Goal: Use online tool/utility: Use online tool/utility

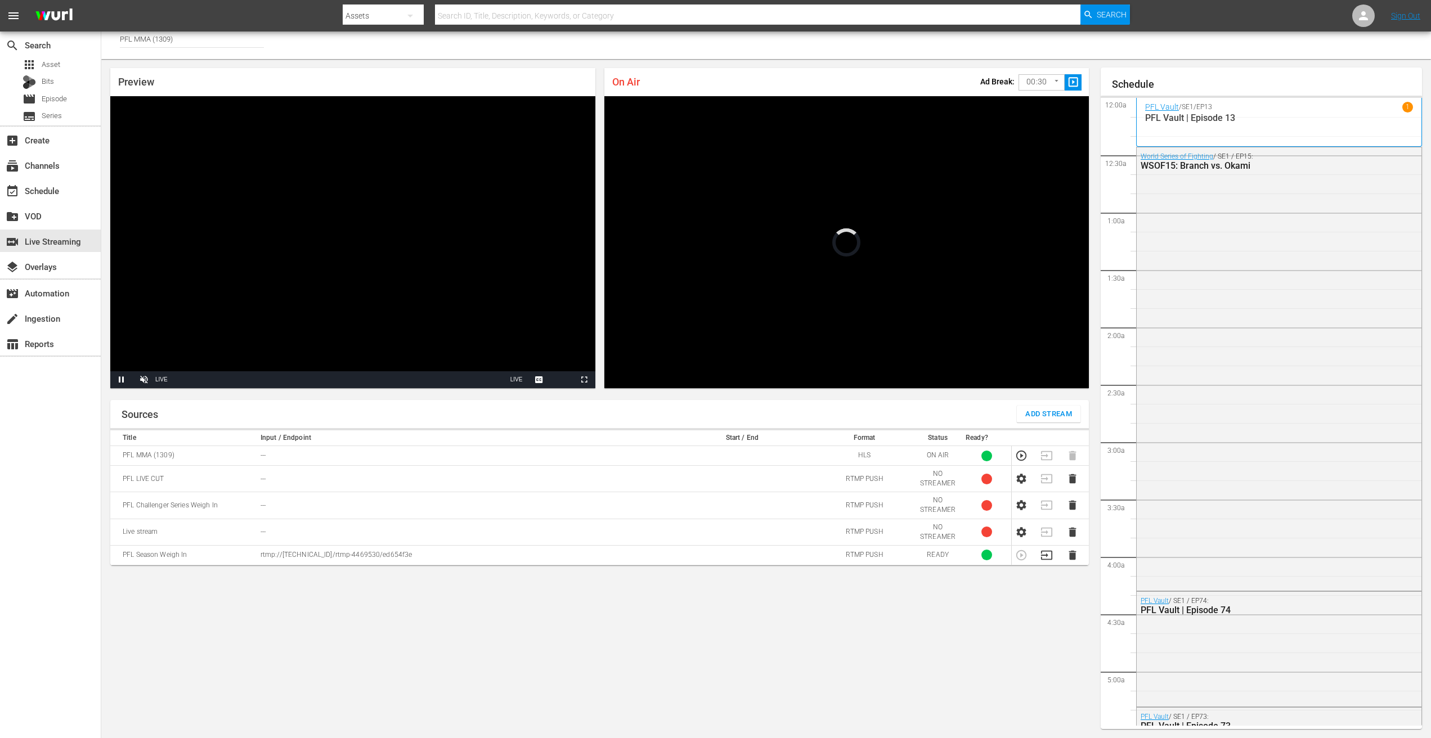
scroll to position [2033, 0]
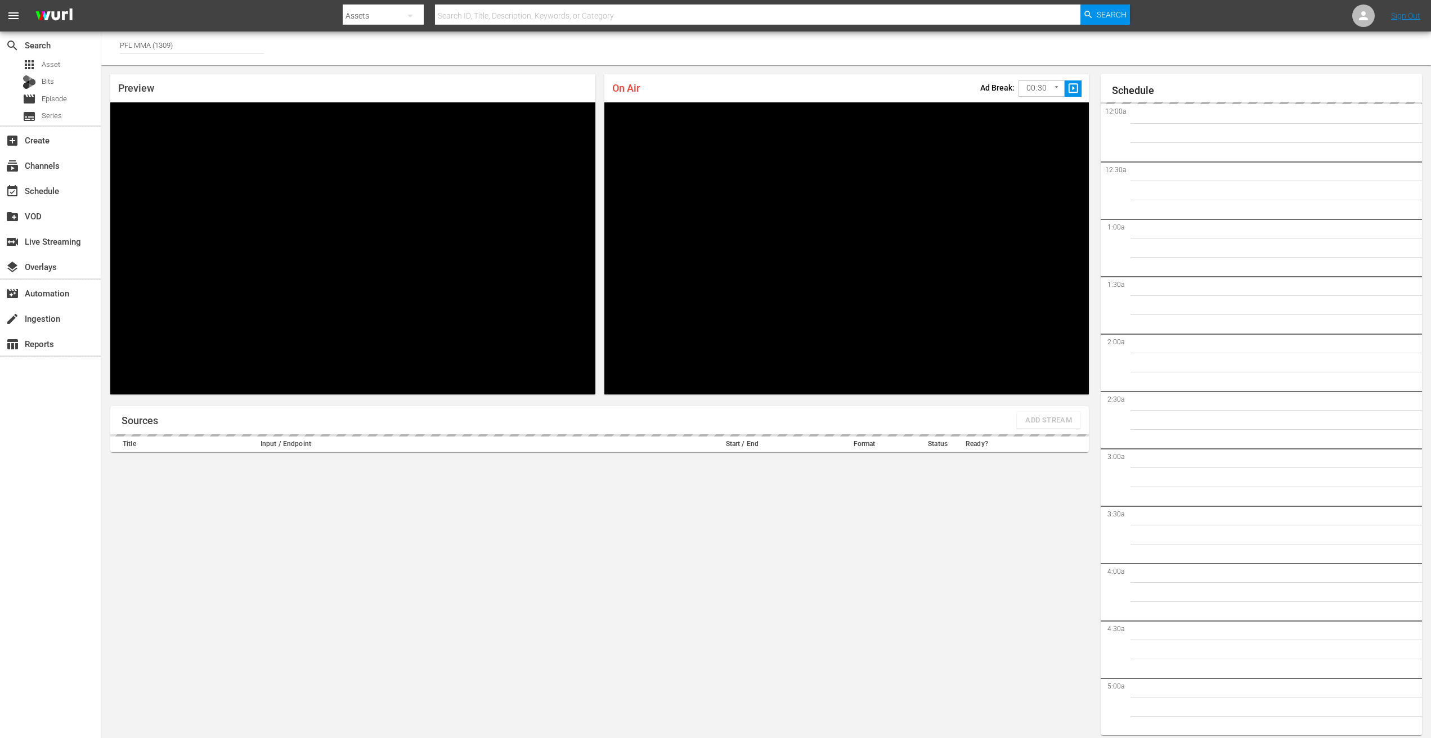
type input "PFL MMA (1309)"
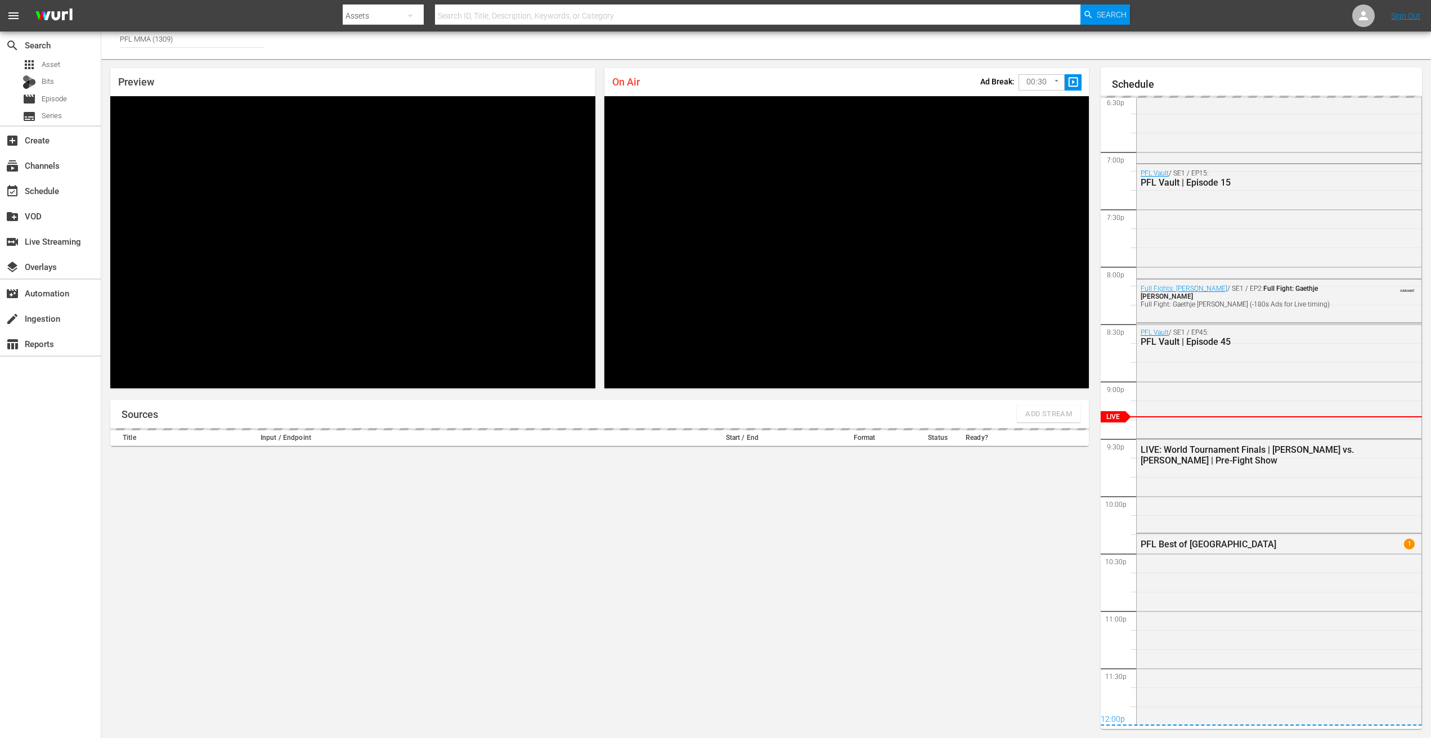
scroll to position [2133, 0]
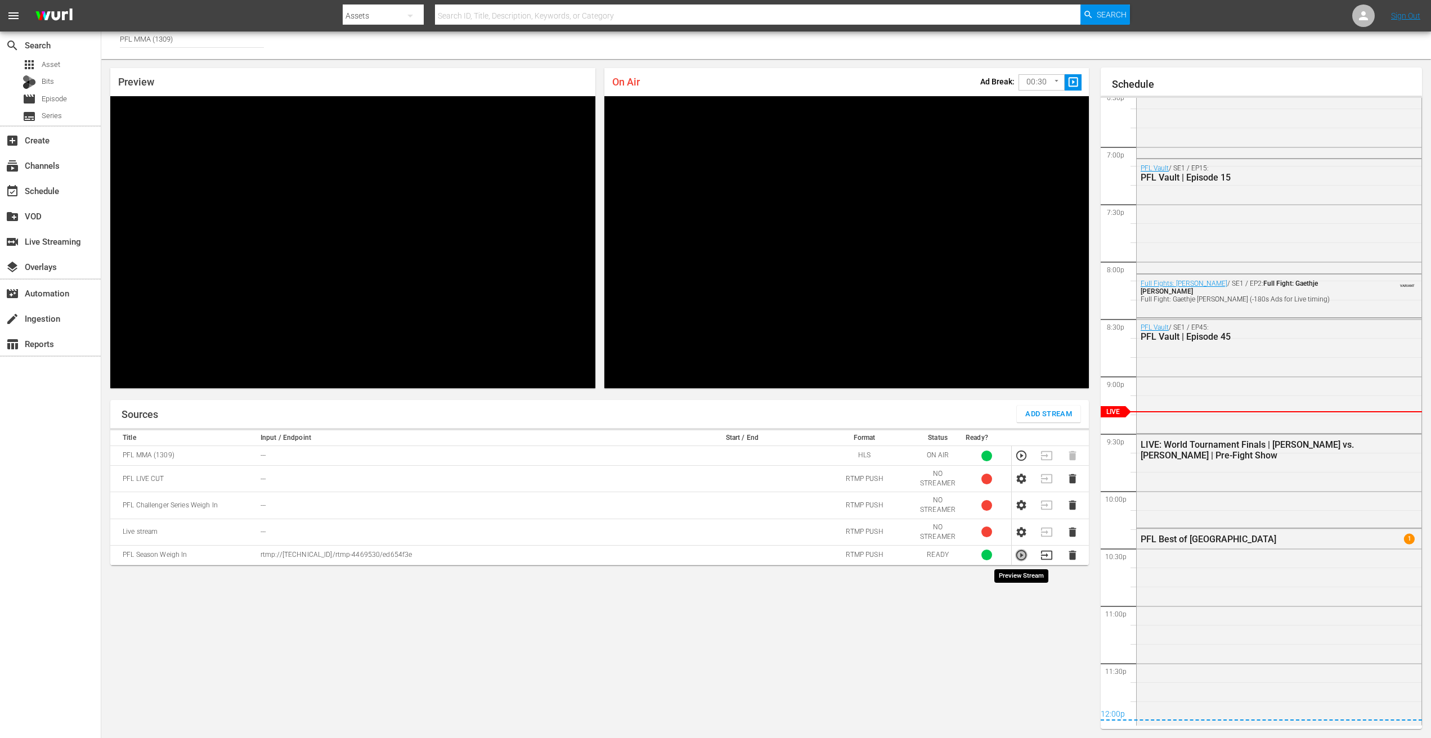
click at [1021, 557] on icon "button" at bounding box center [1021, 555] width 10 height 10
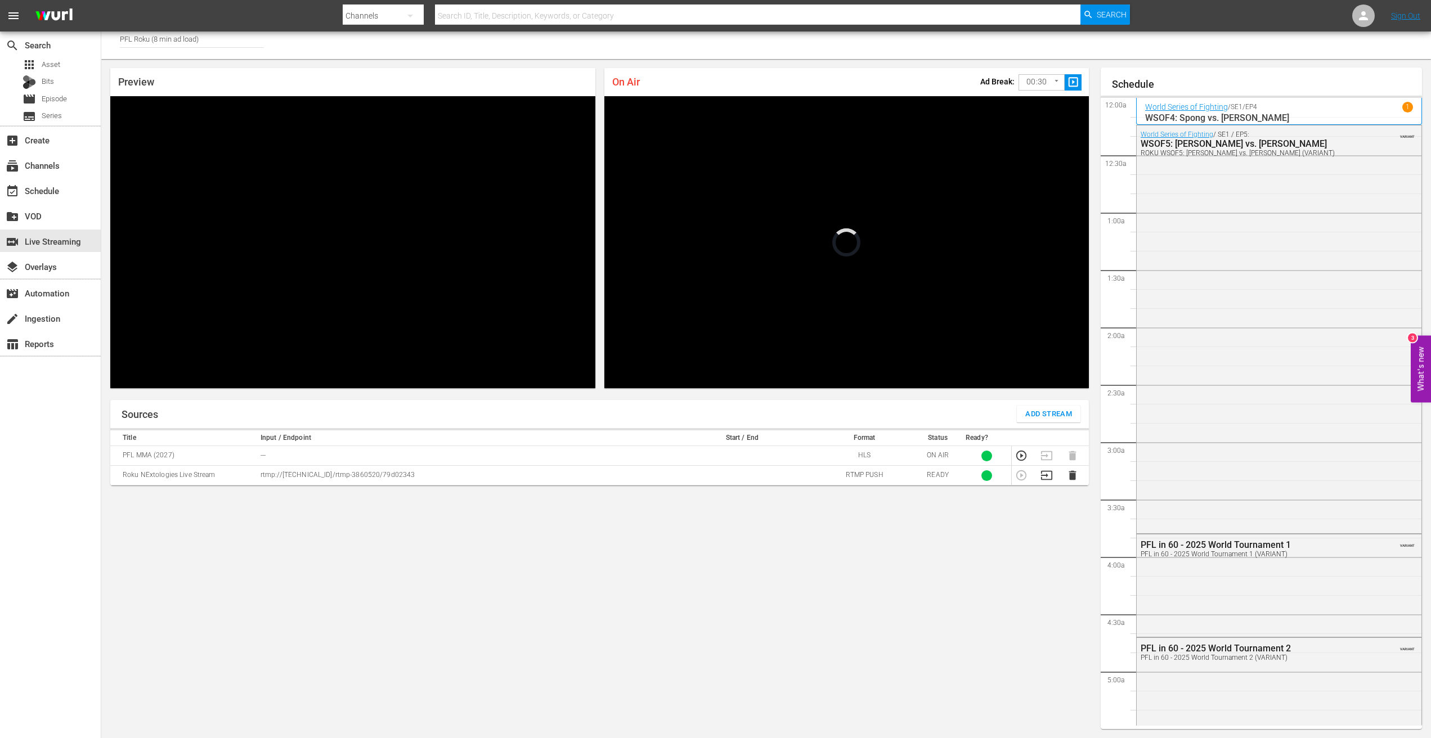
scroll to position [2246, 0]
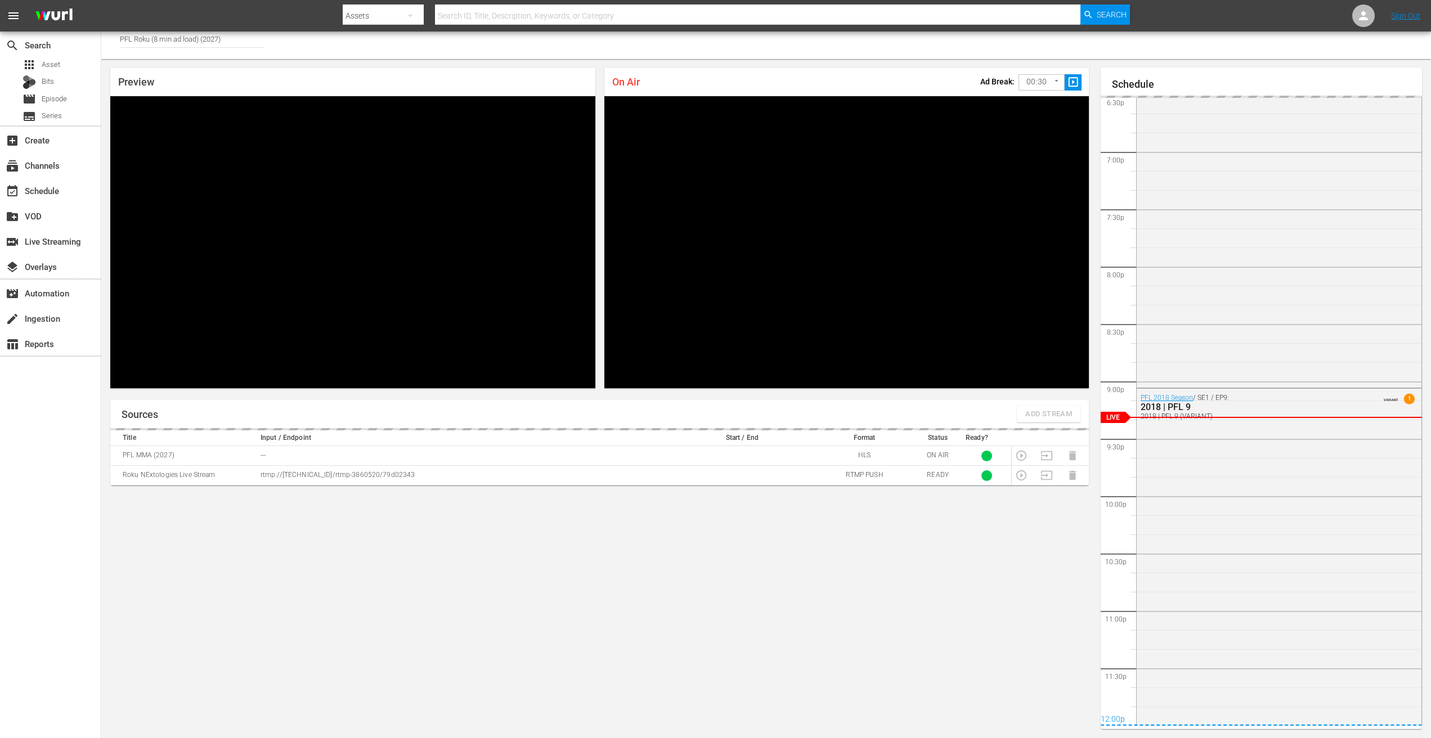
scroll to position [2133, 0]
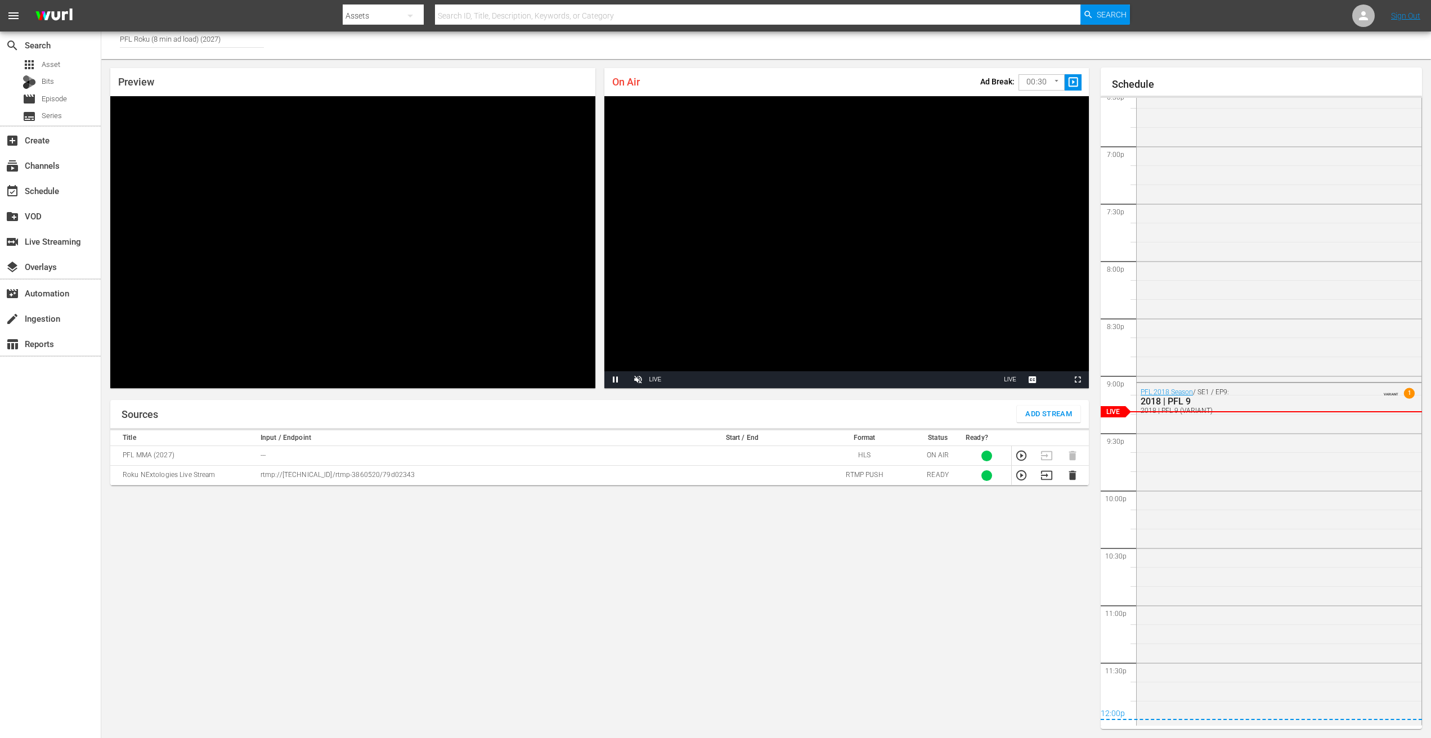
click at [1022, 477] on icon "button" at bounding box center [1021, 475] width 12 height 12
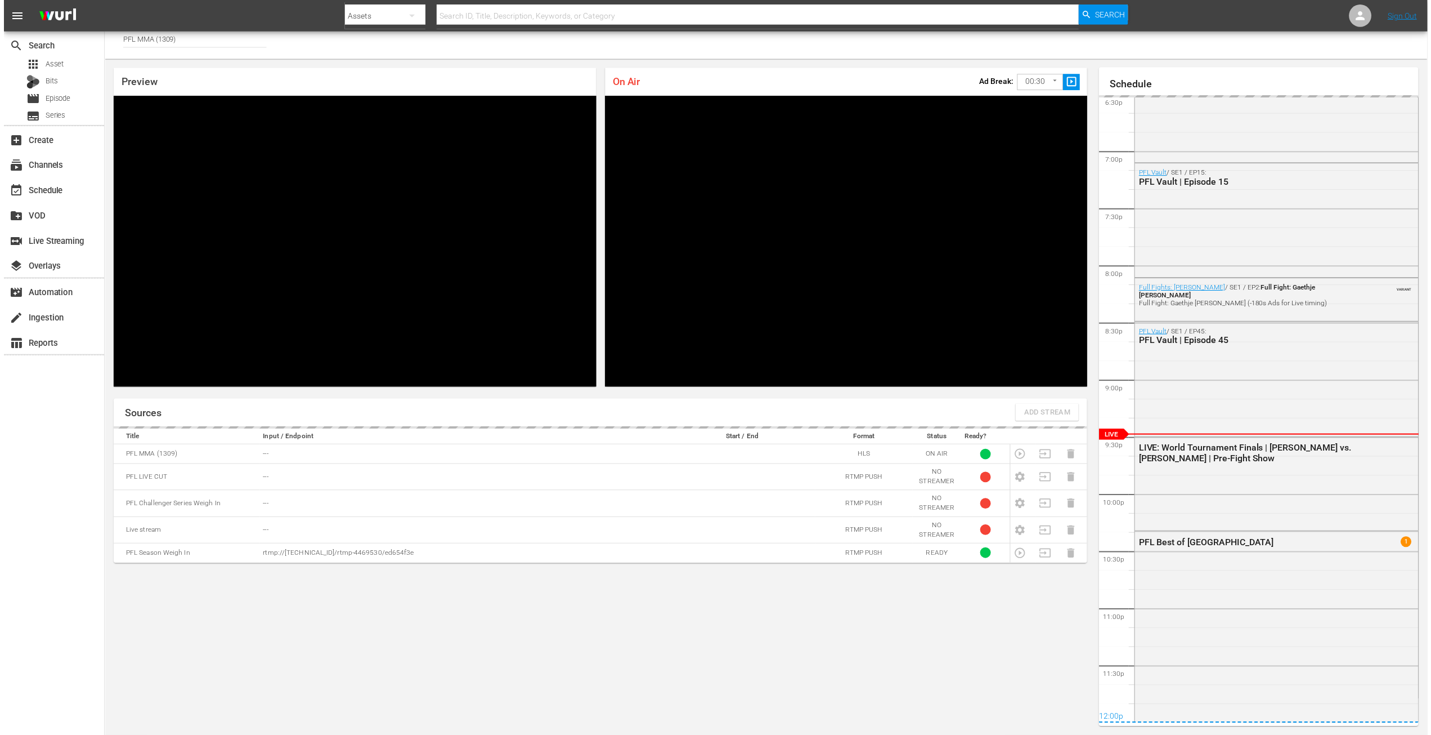
scroll to position [2152, 0]
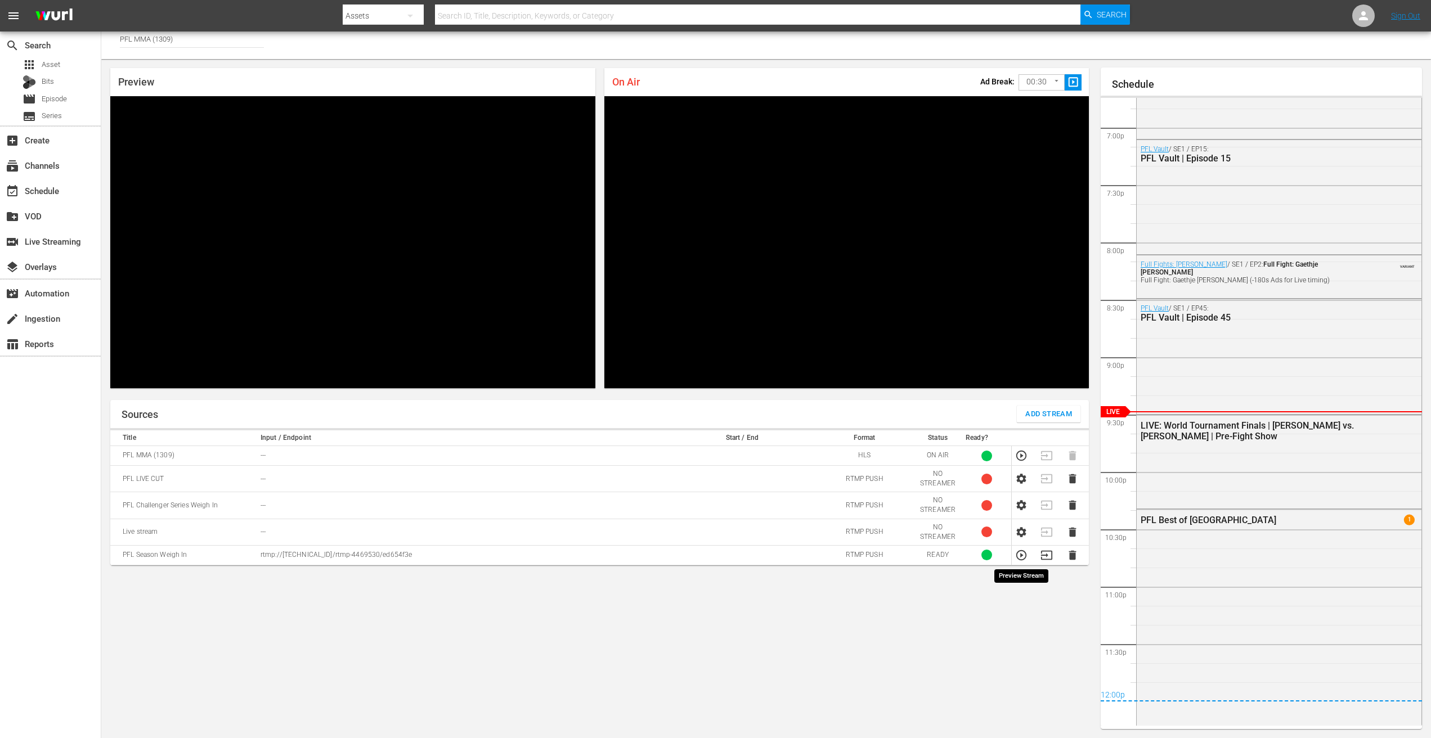
click at [1020, 556] on icon "button" at bounding box center [1021, 555] width 12 height 12
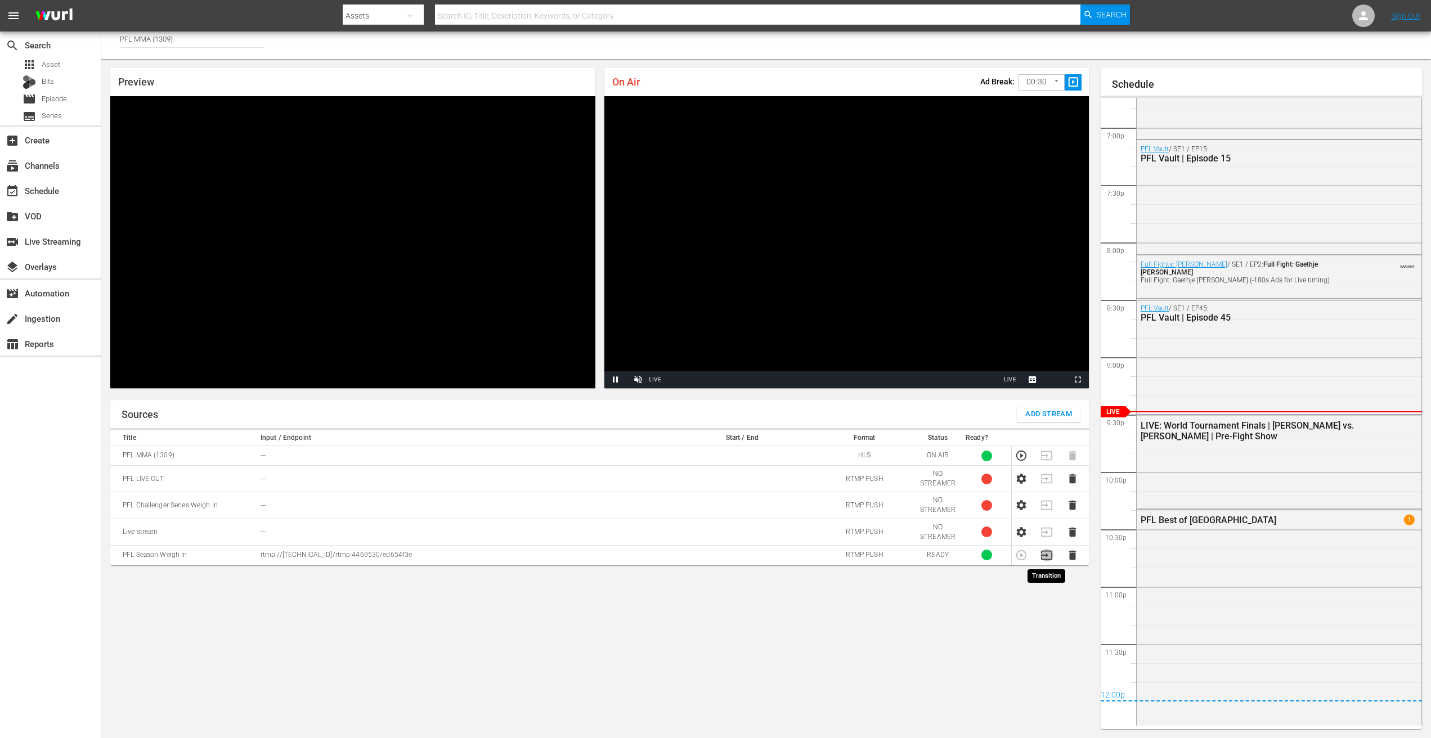
click at [1047, 552] on icon "button" at bounding box center [1046, 555] width 11 height 9
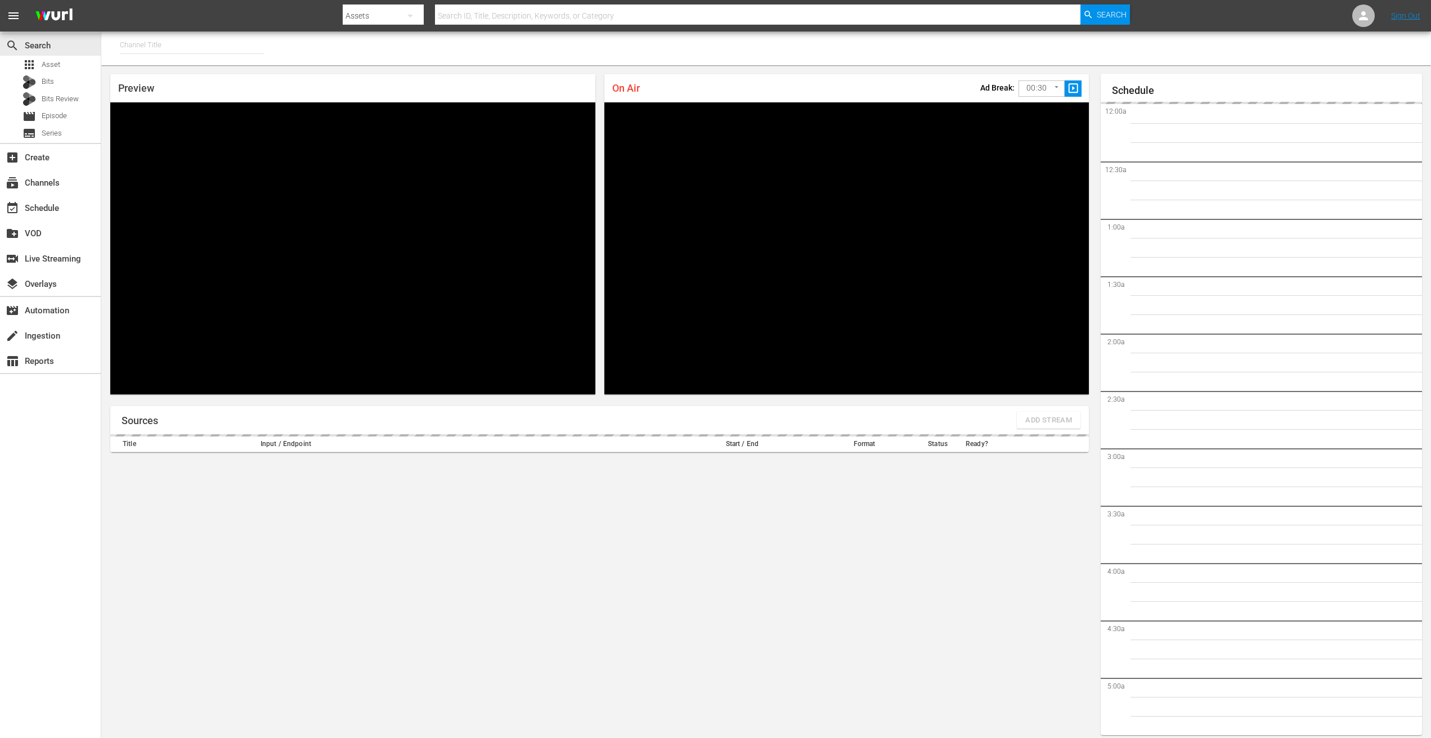
type input "PFL Roku (8 min ad load) (2027)"
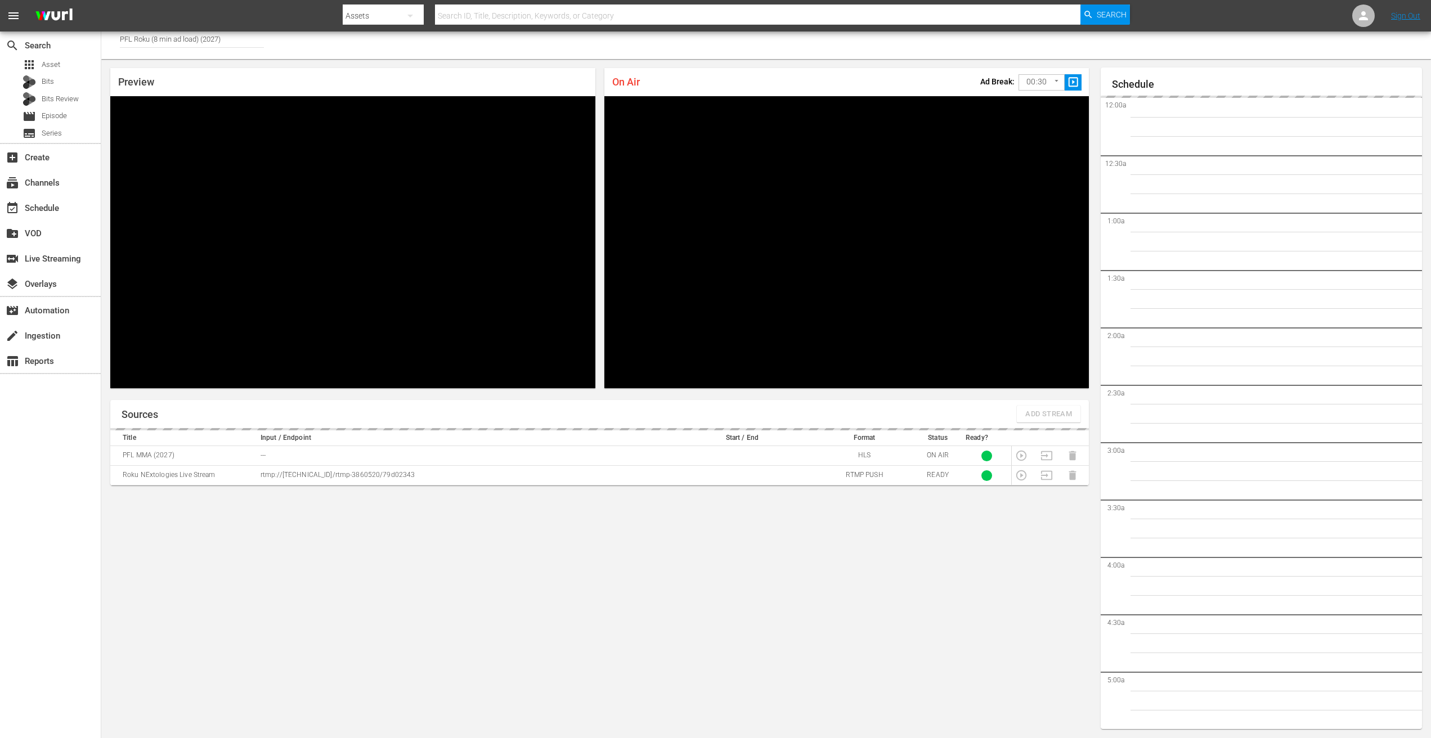
scroll to position [2128, 0]
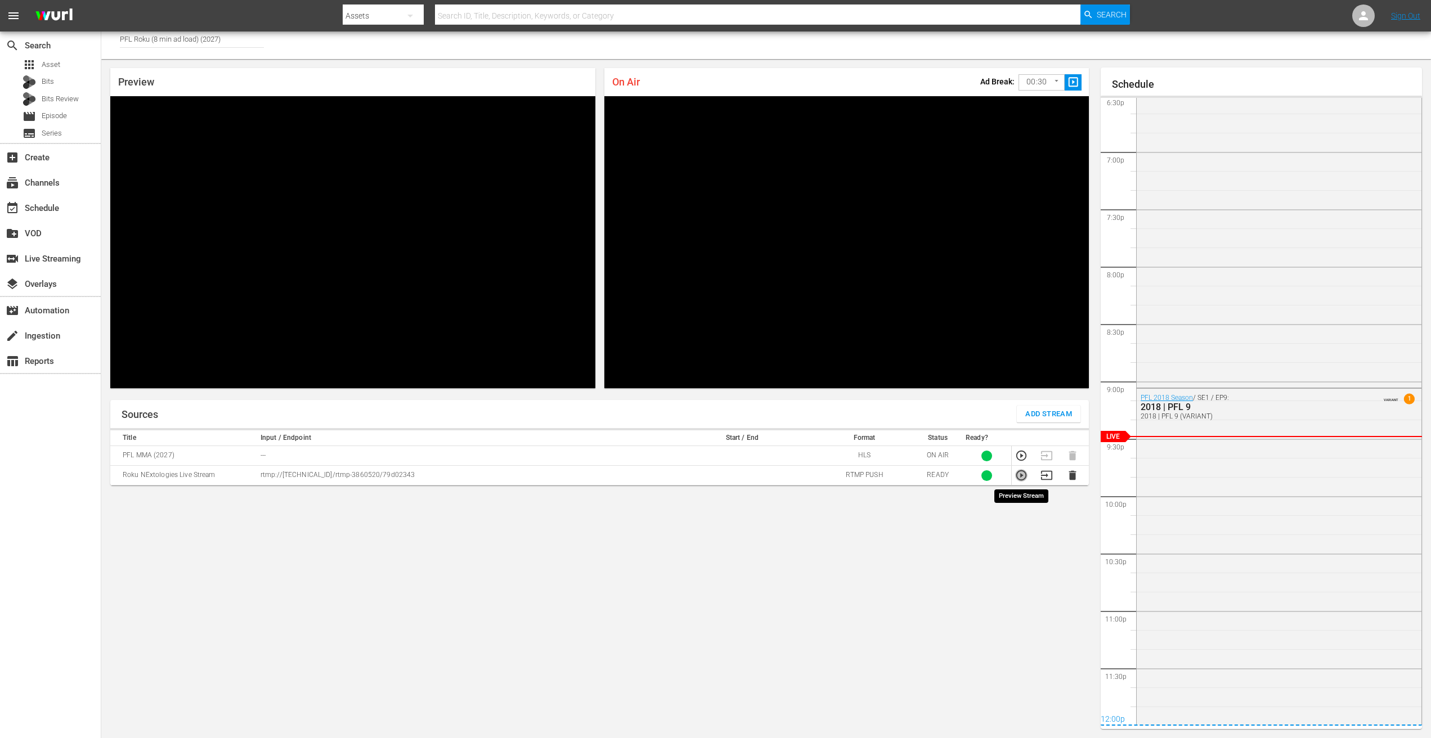
click at [1020, 476] on icon "button" at bounding box center [1021, 476] width 10 height 10
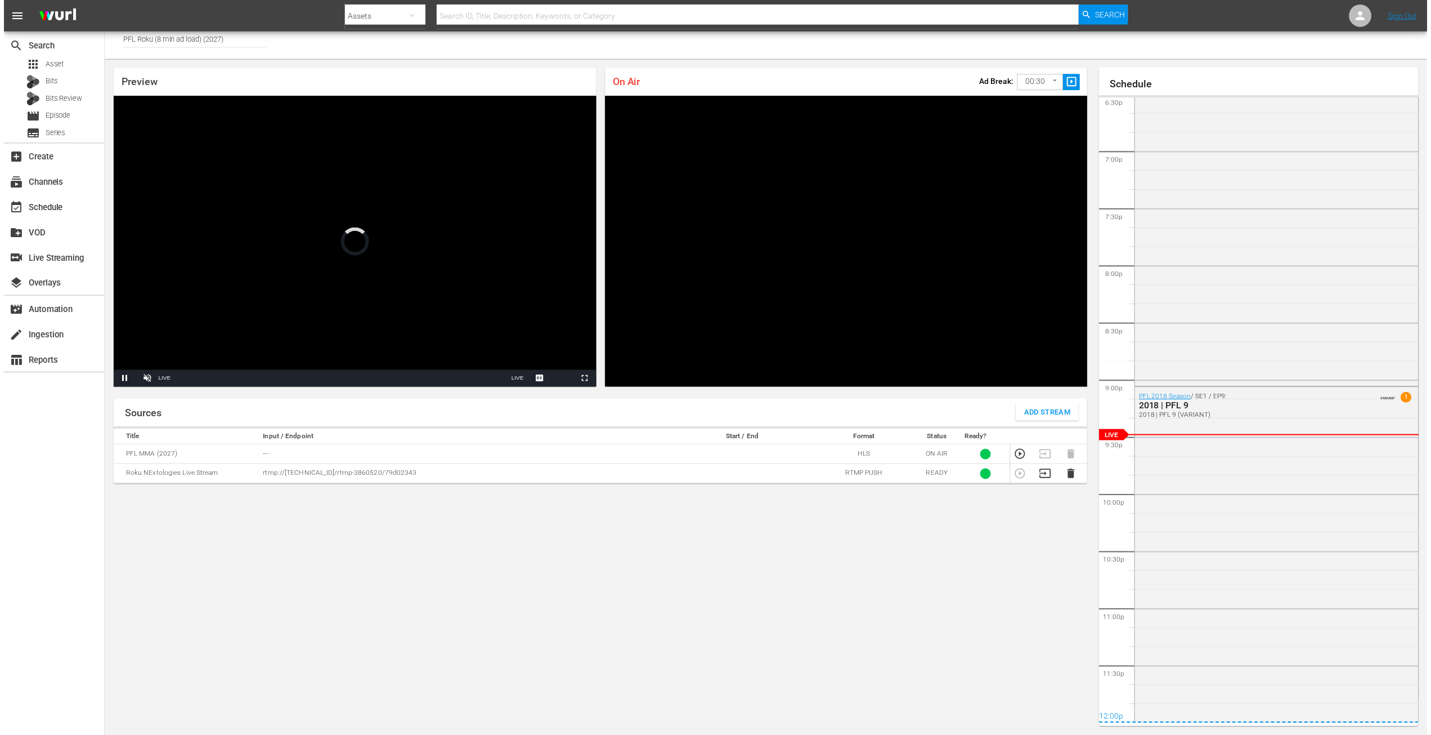
scroll to position [2152, 0]
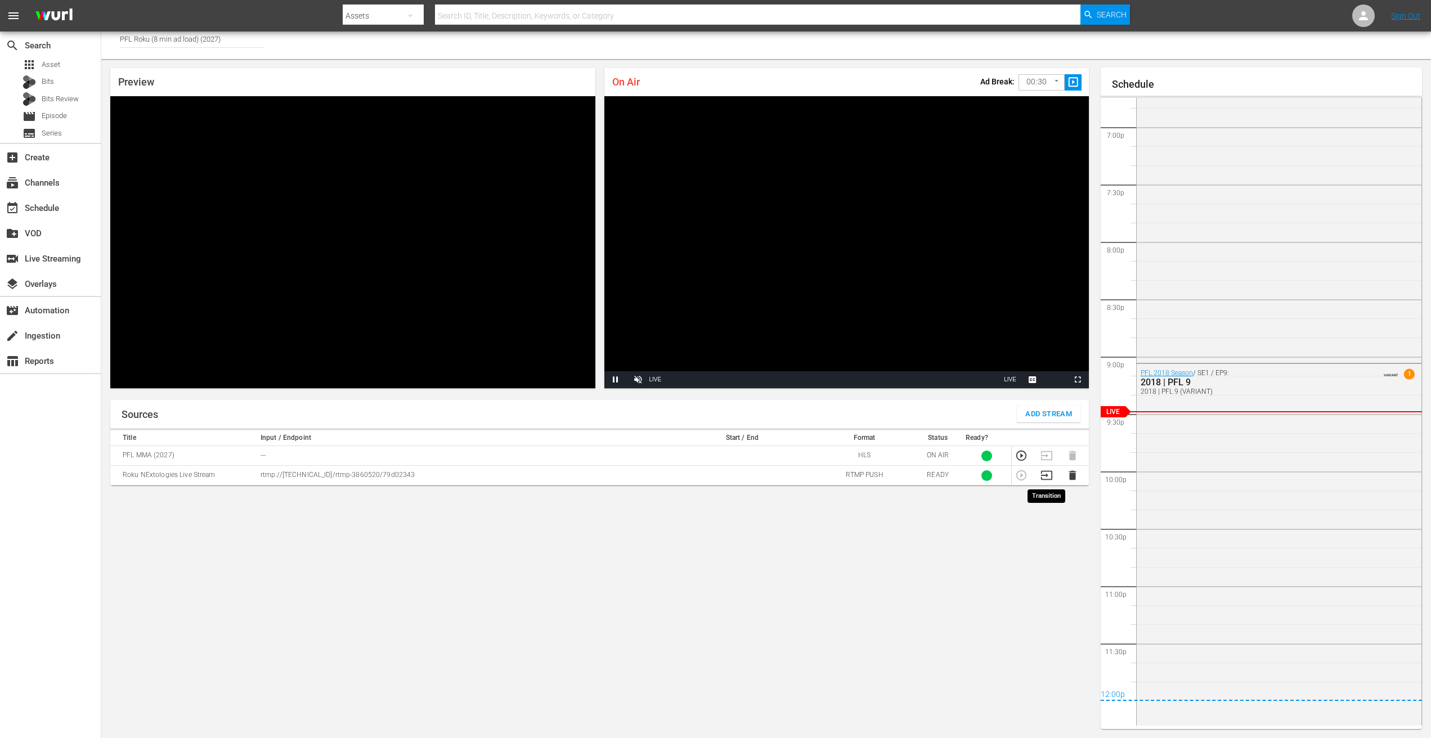
click at [1047, 478] on icon "button" at bounding box center [1047, 475] width 12 height 12
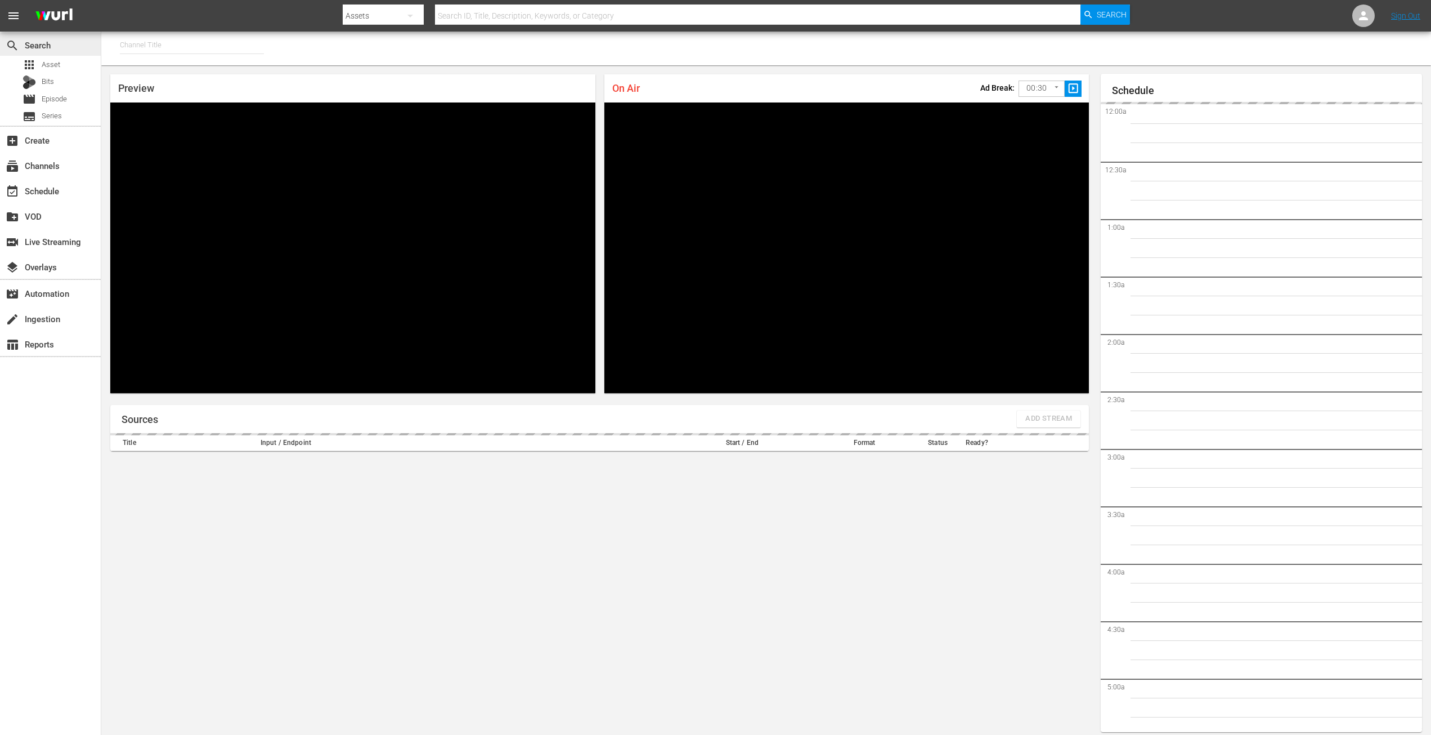
type input "PFL MMA (1309)"
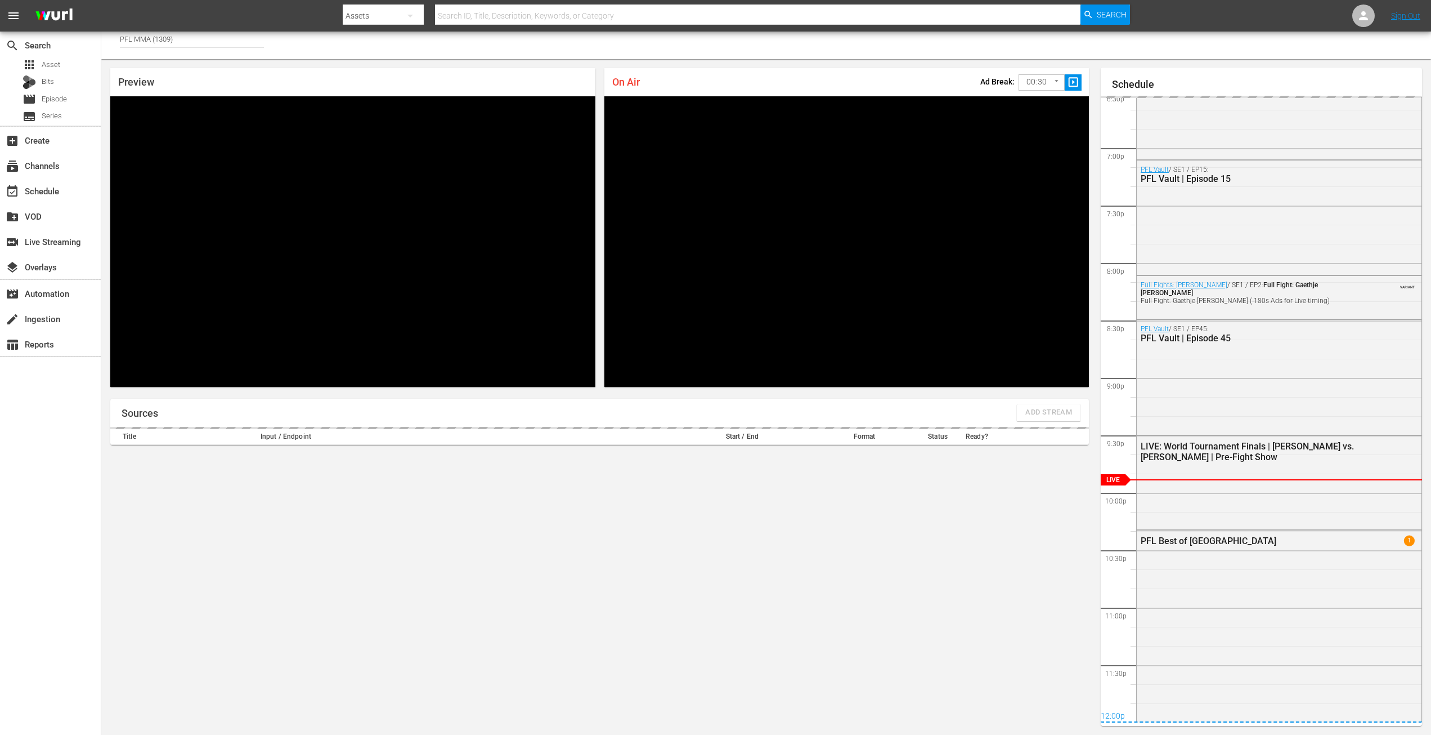
scroll to position [2201, 0]
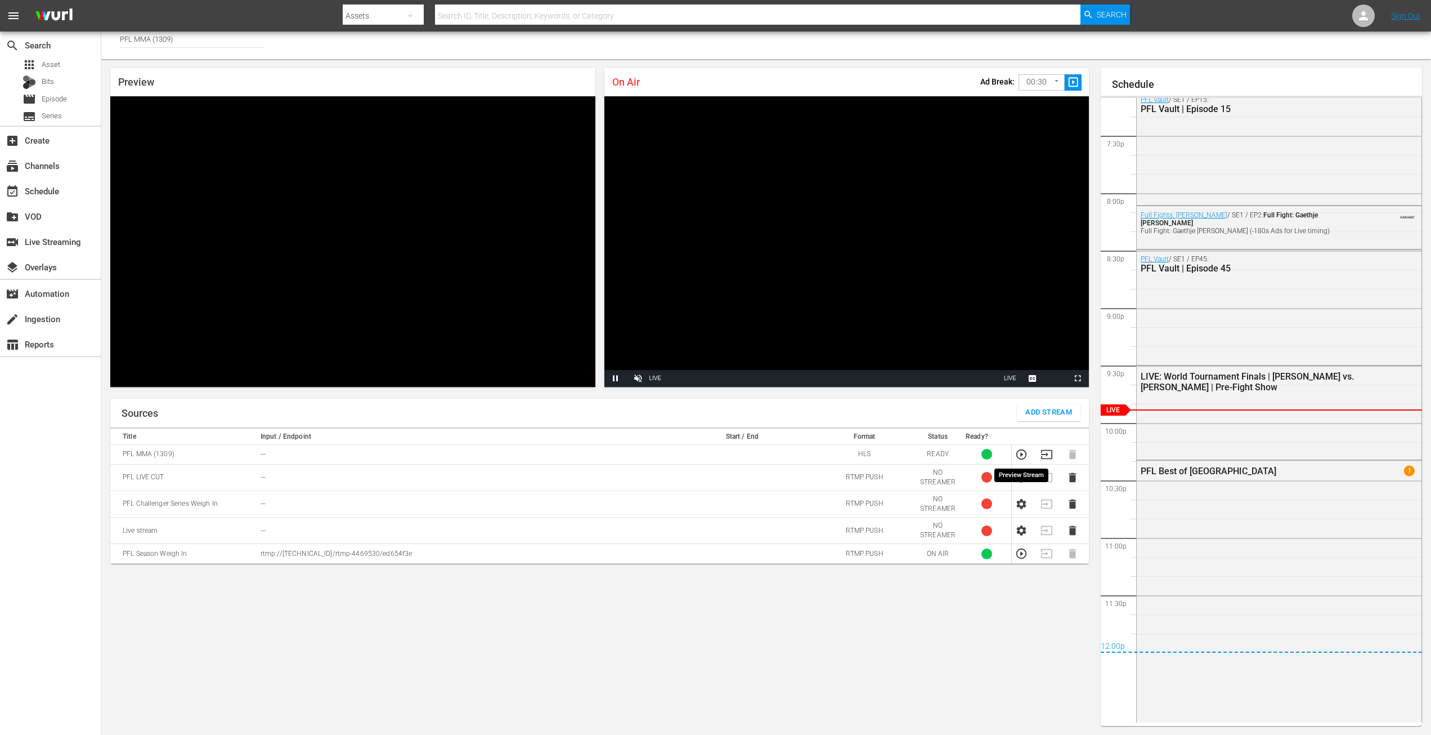
click at [1022, 455] on icon "button" at bounding box center [1021, 454] width 10 height 10
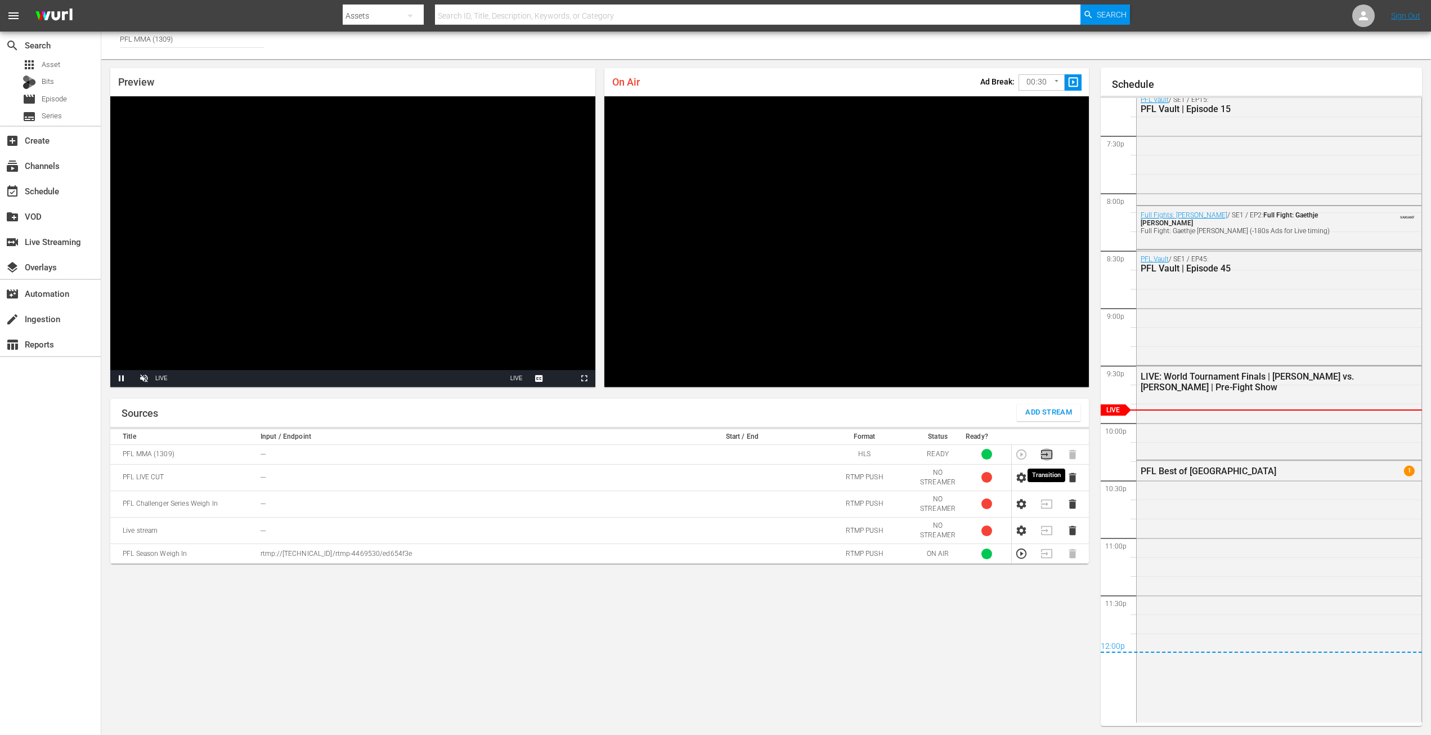
click at [1050, 455] on icon "button" at bounding box center [1047, 454] width 12 height 12
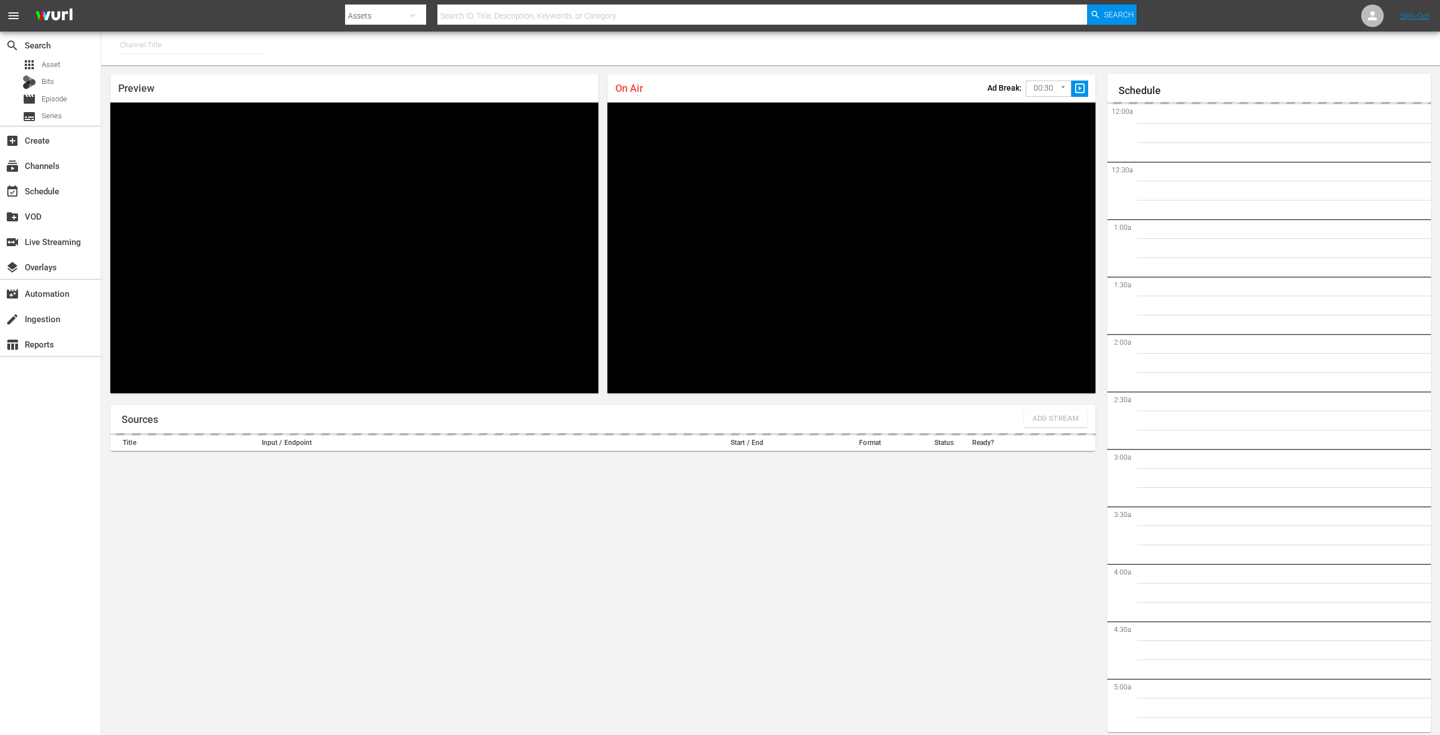
type input "PFL Roku (8 min ad load) (2027)"
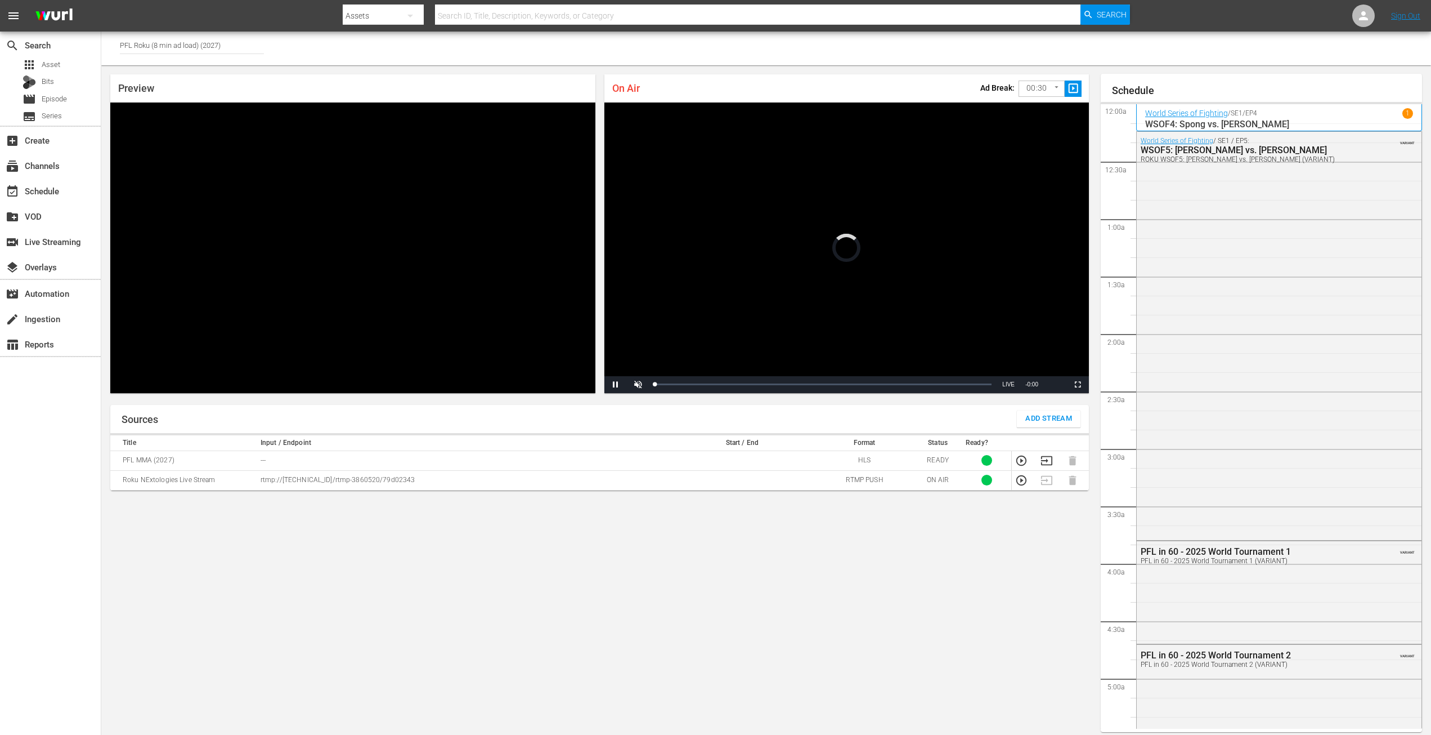
scroll to position [2202, 0]
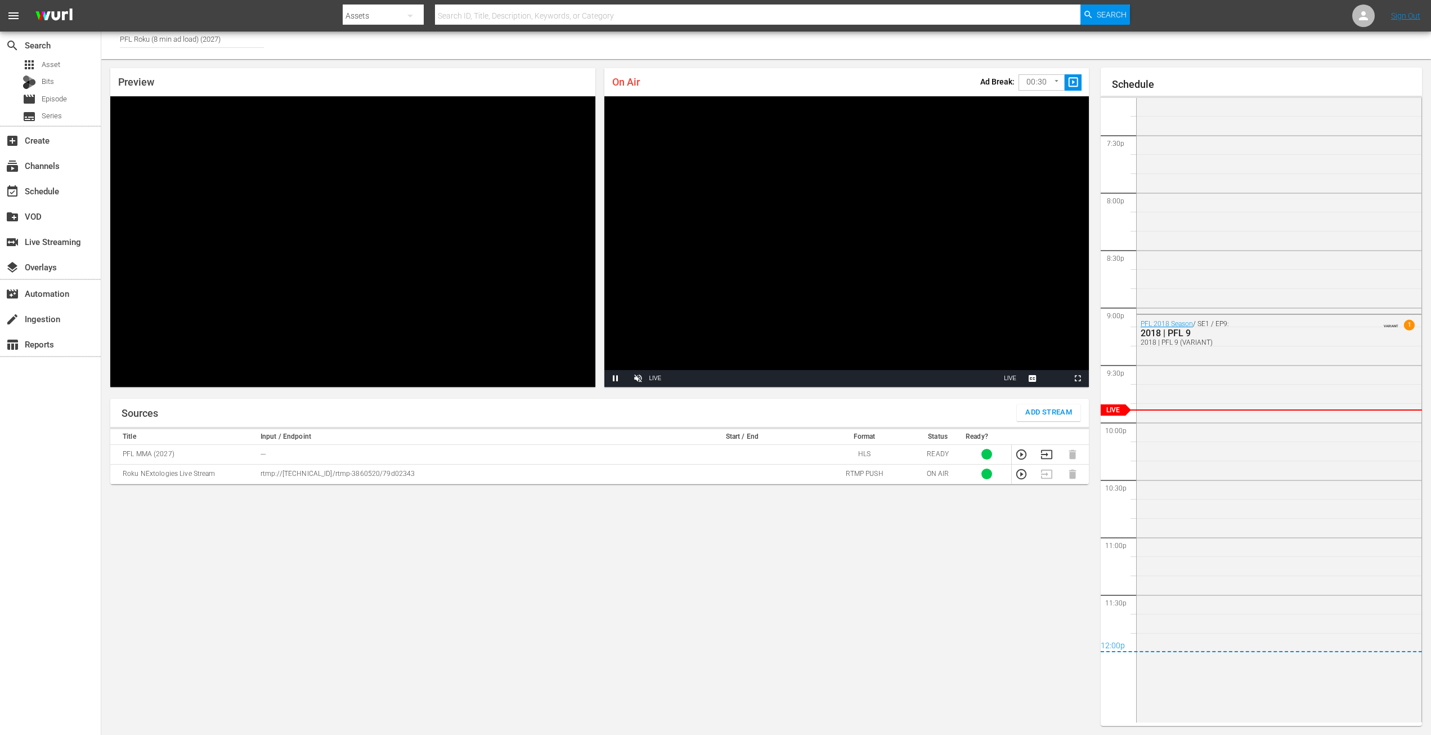
click at [1020, 454] on icon "button" at bounding box center [1021, 454] width 10 height 10
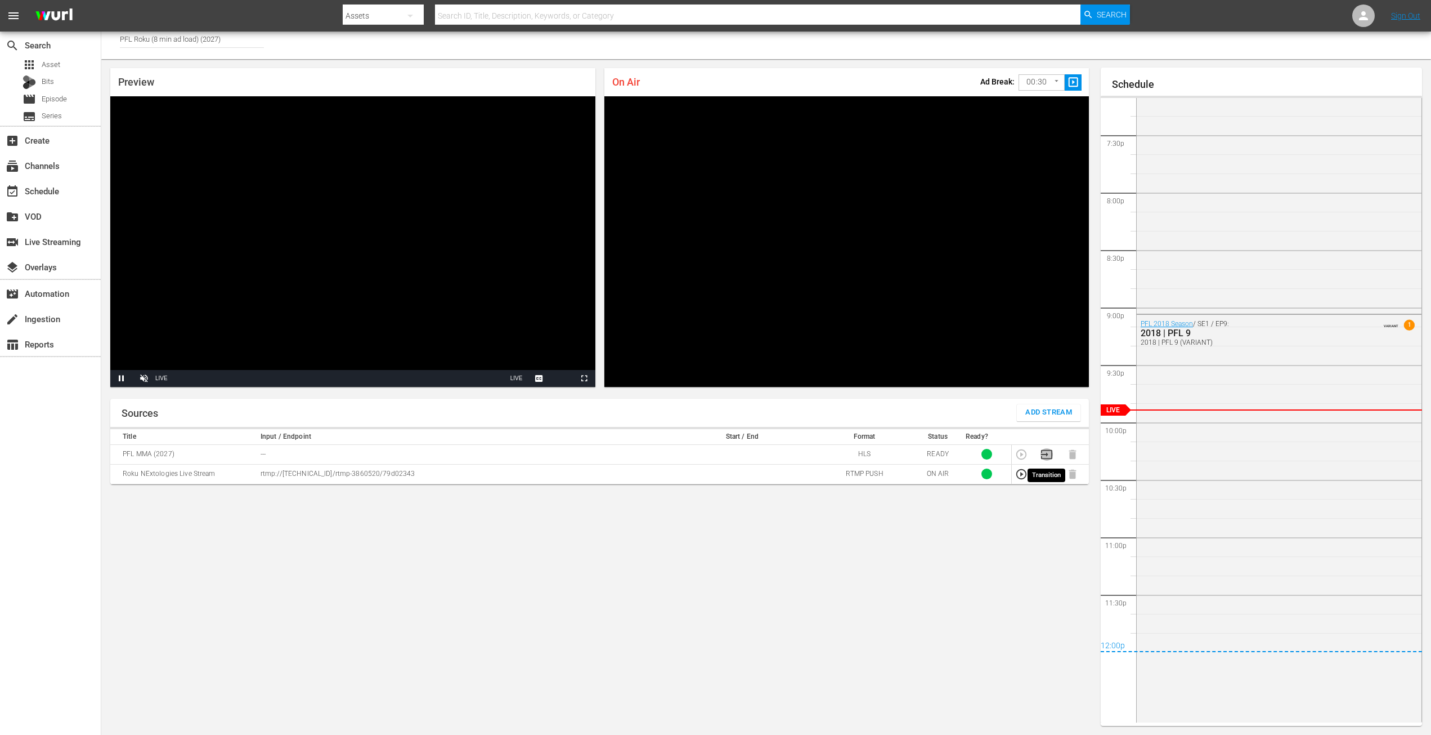
click at [1050, 451] on icon "button" at bounding box center [1047, 454] width 12 height 12
